Goal: Information Seeking & Learning: Learn about a topic

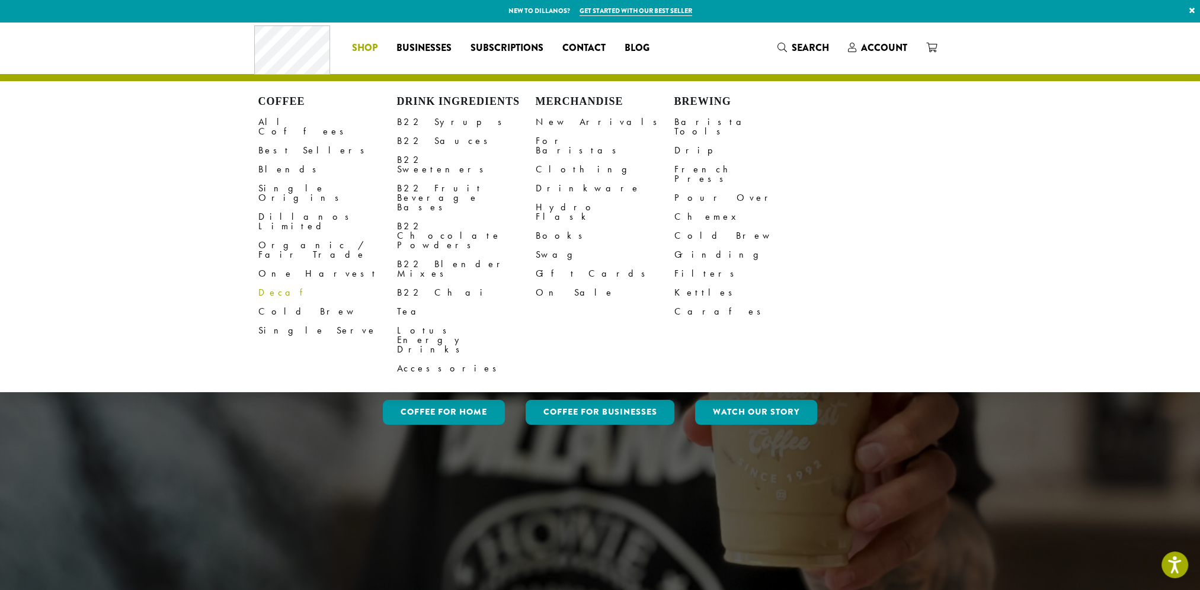
click at [273, 283] on link "Decaf" at bounding box center [327, 292] width 139 height 19
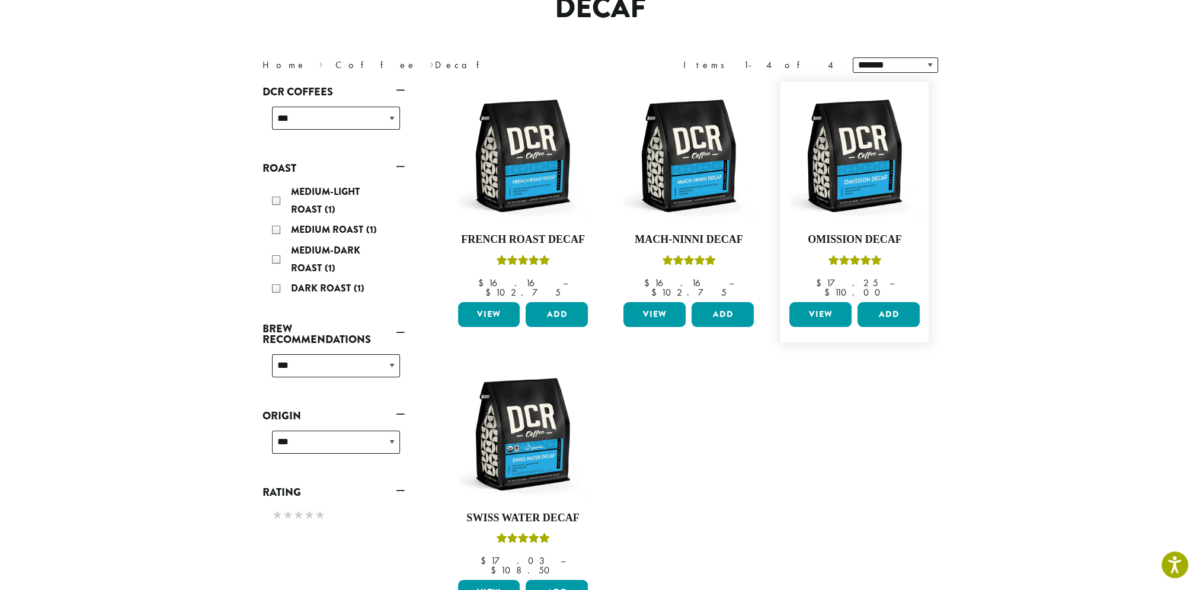
click at [824, 303] on link "View" at bounding box center [820, 314] width 62 height 25
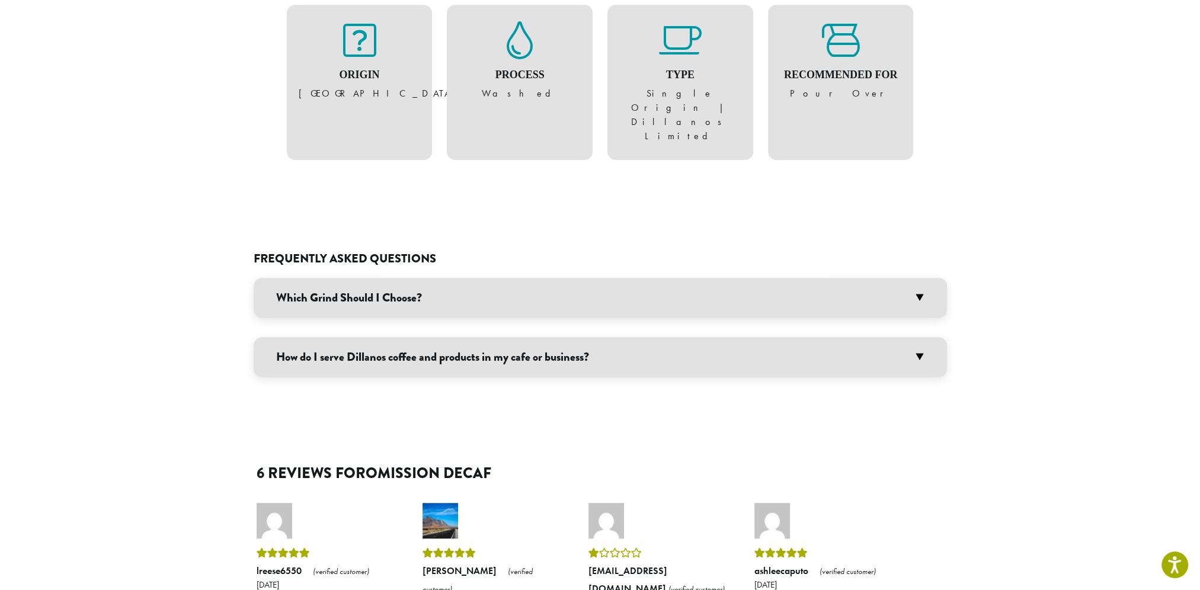
scroll to position [830, 0]
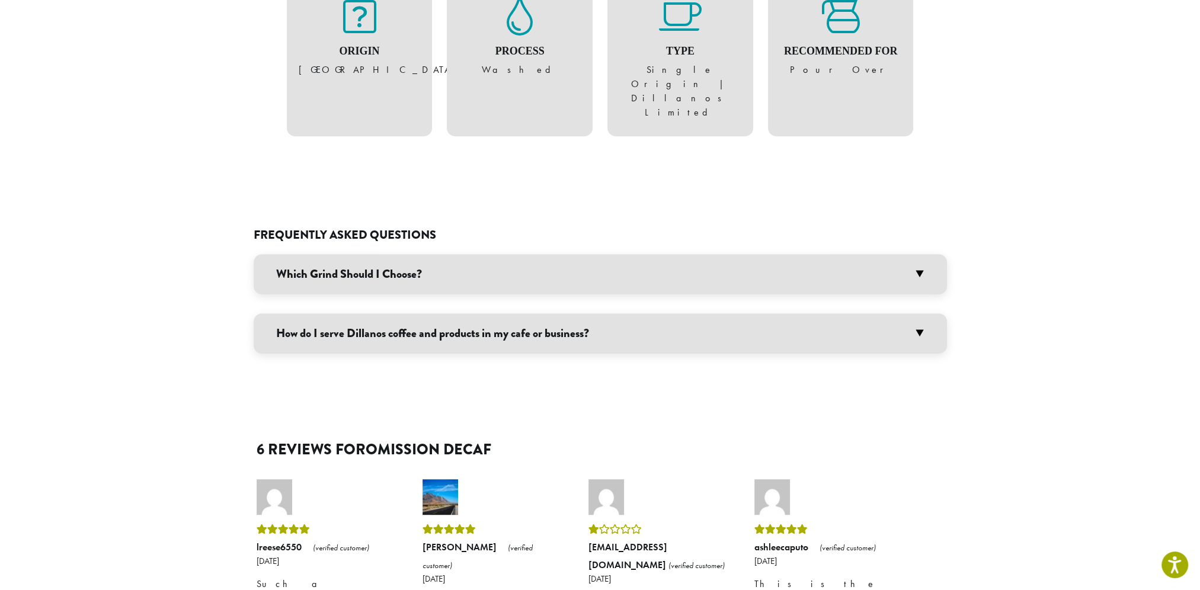
click at [700, 254] on h3 "Which Grind Should I Choose?" at bounding box center [600, 274] width 693 height 40
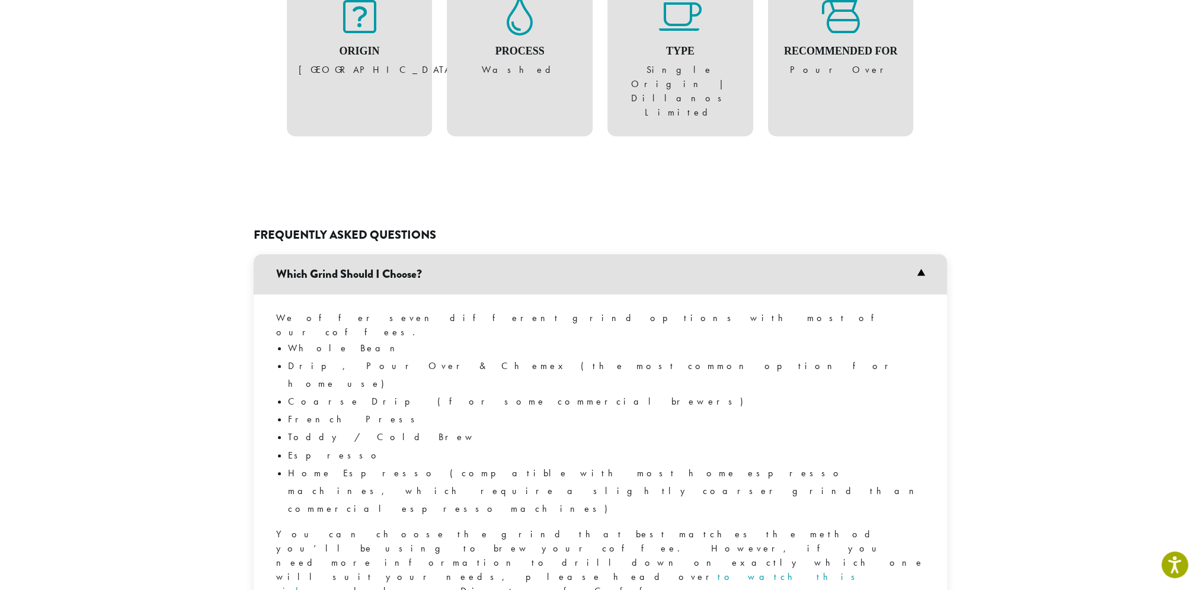
click at [912, 254] on h3 "Which Grind Should I Choose?" at bounding box center [600, 274] width 693 height 40
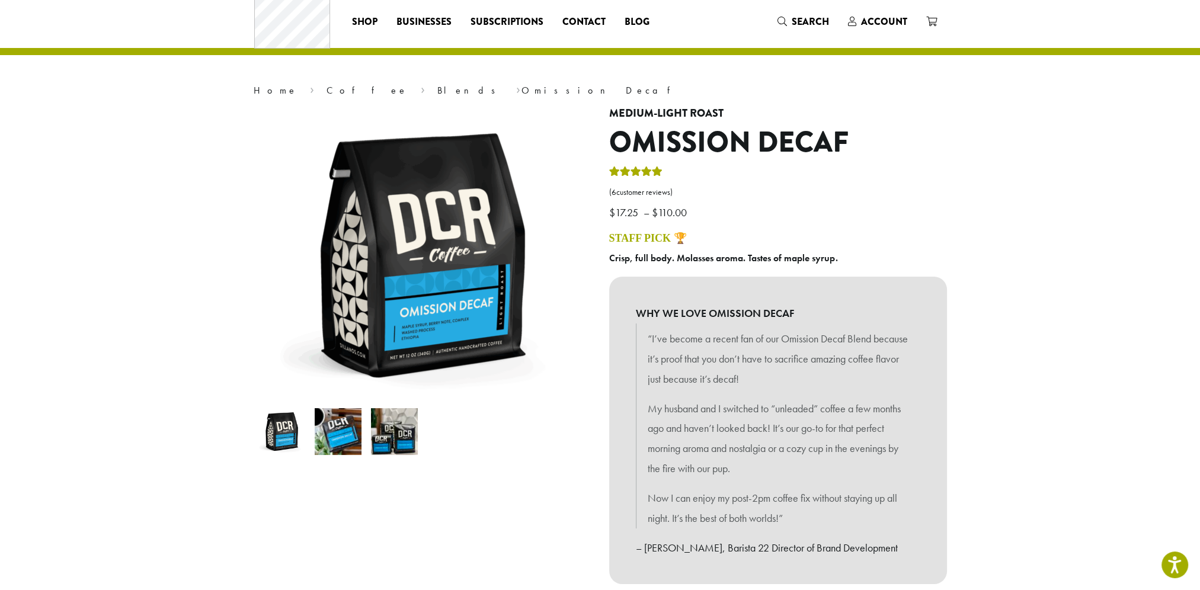
scroll to position [0, 0]
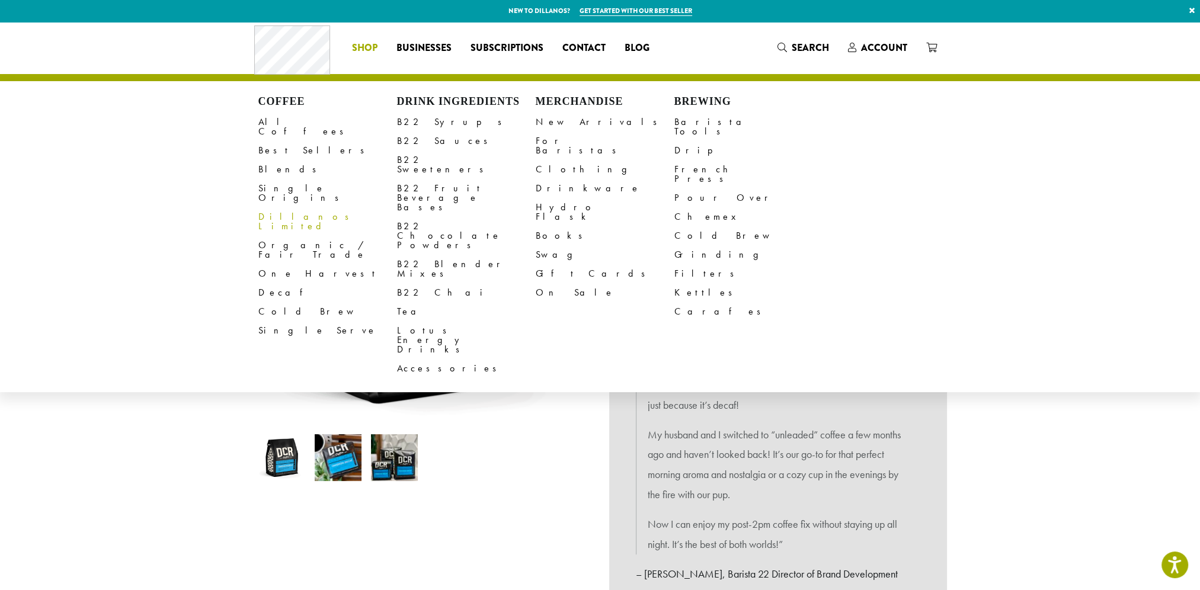
click at [288, 207] on link "Dillanos Limited" at bounding box center [327, 221] width 139 height 28
